Goal: Find contact information: Find contact information

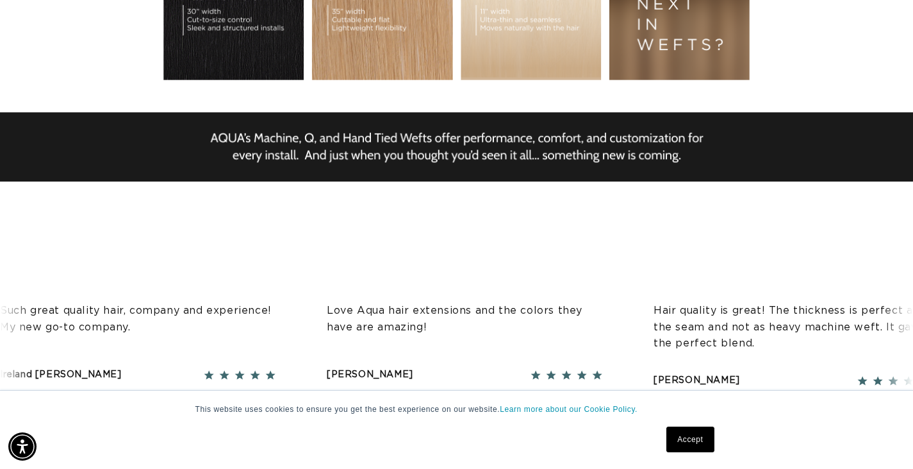
scroll to position [449, 0]
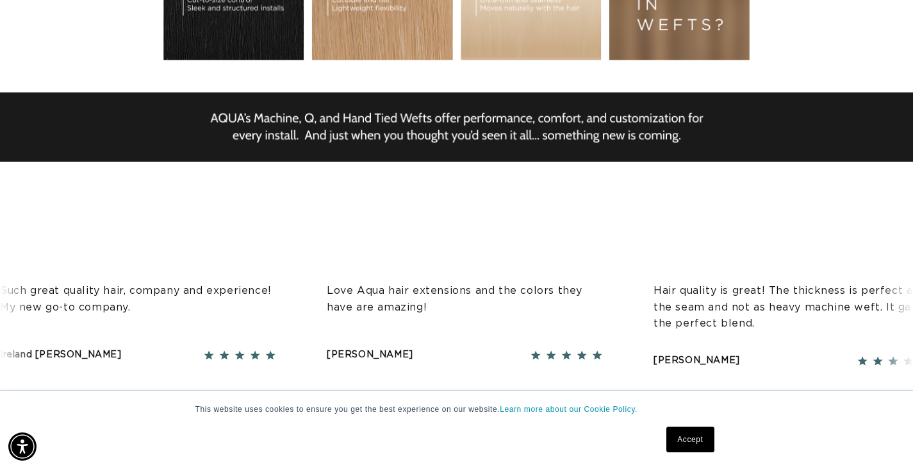
click at [685, 439] on link "Accept" at bounding box center [690, 439] width 47 height 26
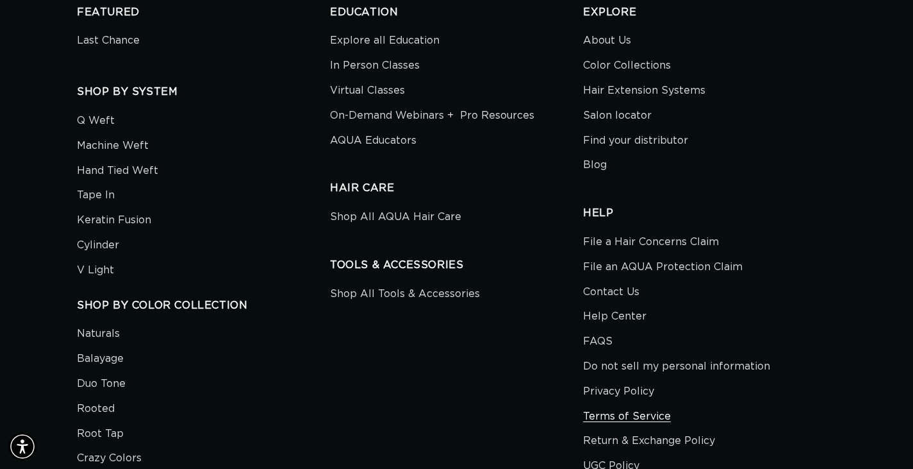
scroll to position [4102, 0]
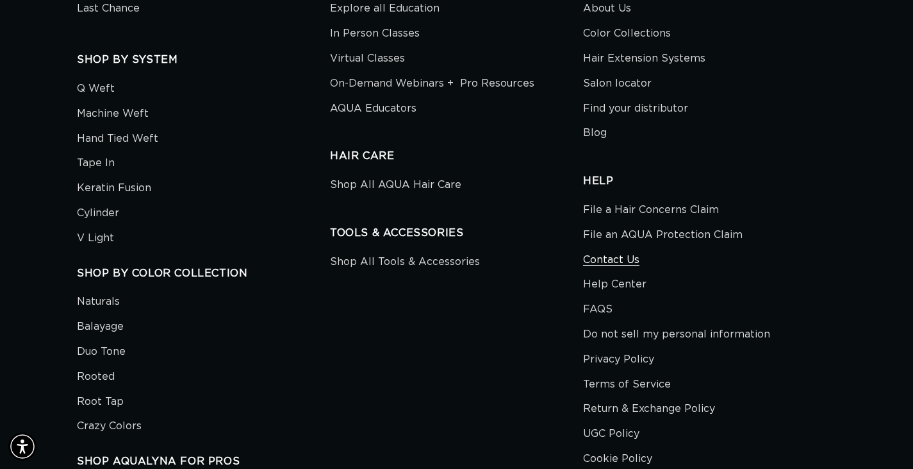
click at [627, 247] on link "Contact Us" at bounding box center [611, 259] width 56 height 25
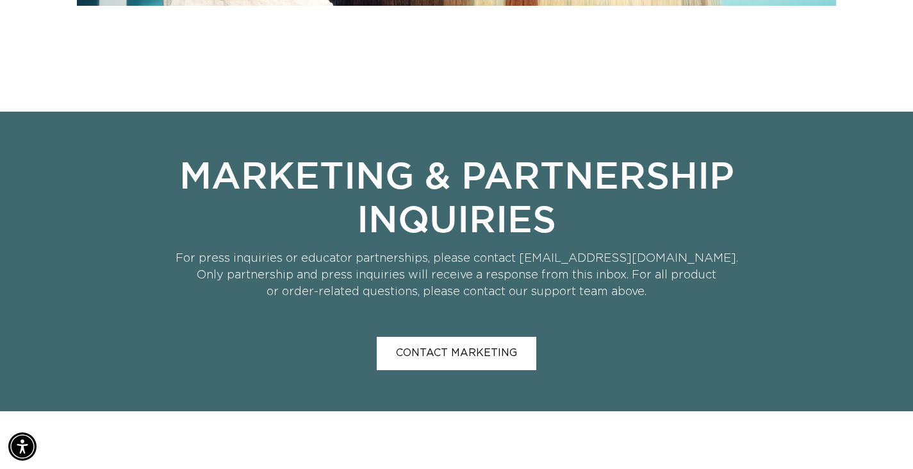
drag, startPoint x: 726, startPoint y: 260, endPoint x: 524, endPoint y: 254, distance: 201.3
click at [524, 254] on p "For press inquiries or educator partnerships, please contact [EMAIL_ADDRESS][DO…" at bounding box center [457, 275] width 760 height 50
copy p "[EMAIL_ADDRESS][DOMAIN_NAME]"
